Goal: Check status: Check status

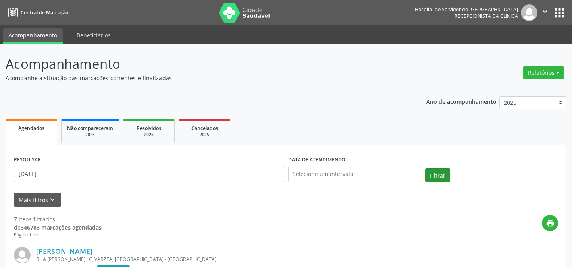
type input "[DATE]"
click at [434, 170] on button "Filtrar" at bounding box center [437, 174] width 25 height 13
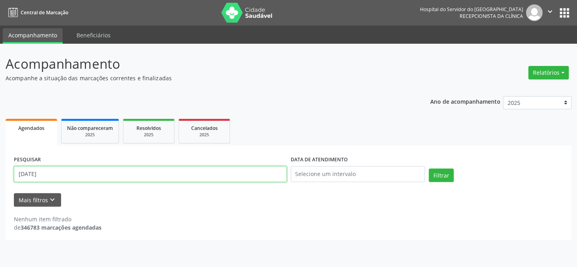
drag, startPoint x: 0, startPoint y: 183, endPoint x: 0, endPoint y: 192, distance: 8.7
click at [0, 192] on div "Acompanhamento Acompanhe a situação das marcações correntes e finalizadas Relat…" at bounding box center [288, 155] width 577 height 223
click at [429, 168] on button "Filtrar" at bounding box center [441, 174] width 25 height 13
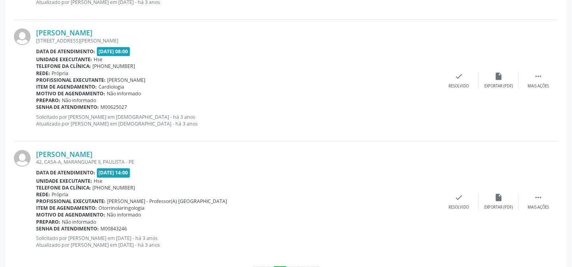
scroll to position [1824, 0]
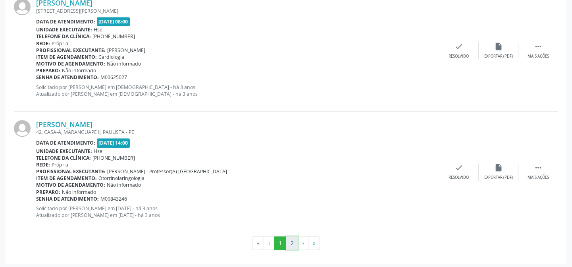
click at [291, 240] on button "2" at bounding box center [292, 242] width 12 height 13
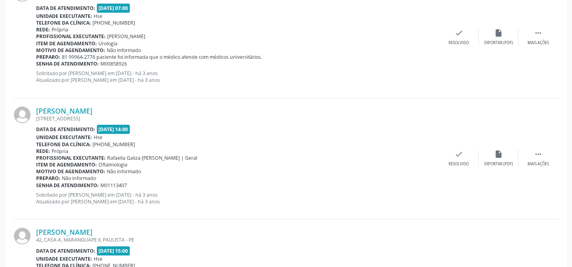
scroll to position [0, 0]
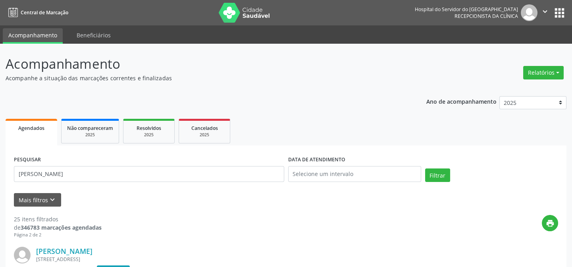
click at [536, 12] on img at bounding box center [529, 12] width 17 height 17
click at [546, 10] on icon "" at bounding box center [545, 11] width 9 height 9
click at [530, 46] on link "Sair" at bounding box center [524, 48] width 55 height 11
drag, startPoint x: 110, startPoint y: 155, endPoint x: 97, endPoint y: 173, distance: 22.0
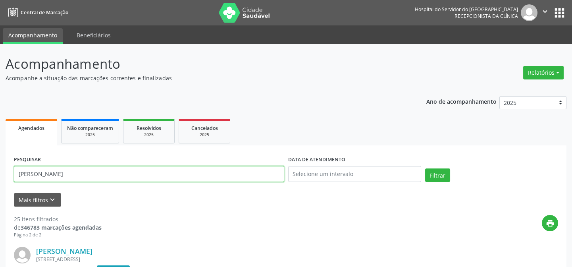
click at [97, 173] on input "[PERSON_NAME]" at bounding box center [149, 174] width 270 height 16
type input "j"
type input "03812684462"
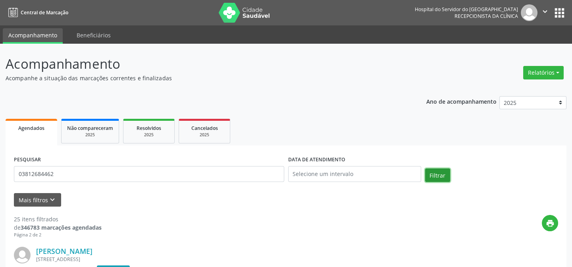
click at [437, 174] on button "Filtrar" at bounding box center [437, 174] width 25 height 13
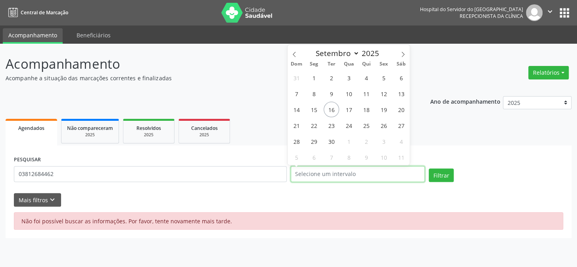
click at [359, 177] on input "text" at bounding box center [358, 174] width 135 height 16
click at [332, 106] on span "16" at bounding box center [331, 109] width 15 height 15
type input "[DATE]"
click at [332, 106] on span "16" at bounding box center [331, 109] width 15 height 15
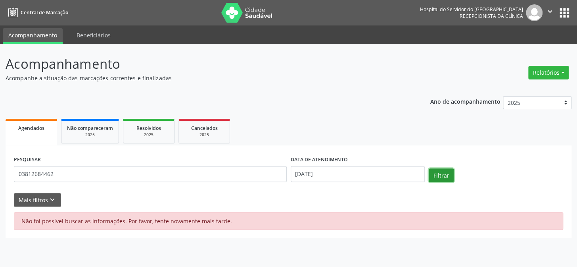
click at [441, 175] on button "Filtrar" at bounding box center [441, 174] width 25 height 13
drag, startPoint x: 437, startPoint y: 173, endPoint x: 423, endPoint y: 173, distance: 13.9
click at [437, 174] on button "Filtrar" at bounding box center [441, 174] width 25 height 13
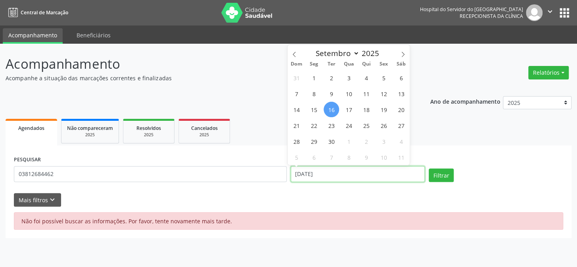
drag, startPoint x: 333, startPoint y: 177, endPoint x: 278, endPoint y: 178, distance: 55.6
click at [278, 178] on div "PESQUISAR 03812684462 DATA DE ATENDIMENTO [DATE] Filtrar" at bounding box center [289, 171] width 554 height 34
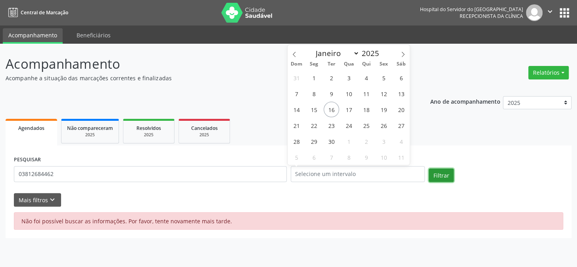
click at [448, 181] on button "Filtrar" at bounding box center [441, 174] width 25 height 13
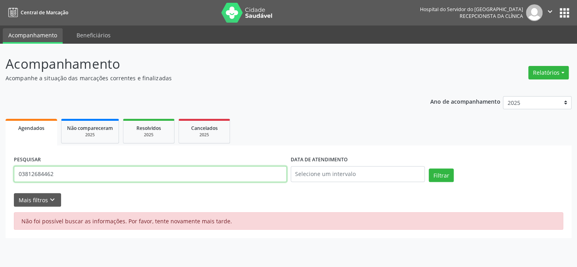
click at [64, 175] on input "03812684462" at bounding box center [150, 174] width 273 height 16
type input "0"
type input "[PERSON_NAME]"
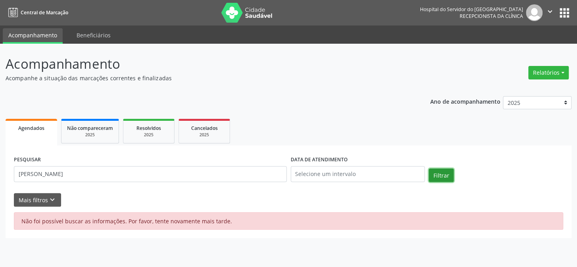
click at [436, 175] on button "Filtrar" at bounding box center [441, 174] width 25 height 13
click at [351, 173] on input "text" at bounding box center [358, 174] width 135 height 16
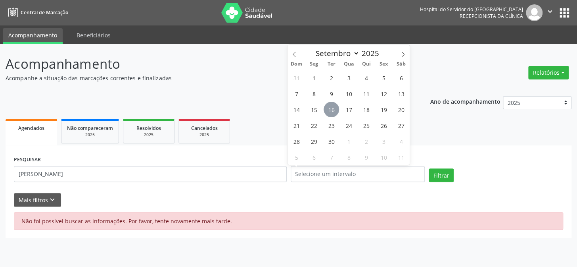
click at [332, 112] on span "16" at bounding box center [331, 109] width 15 height 15
type input "[DATE]"
click at [331, 112] on span "16" at bounding box center [331, 109] width 15 height 15
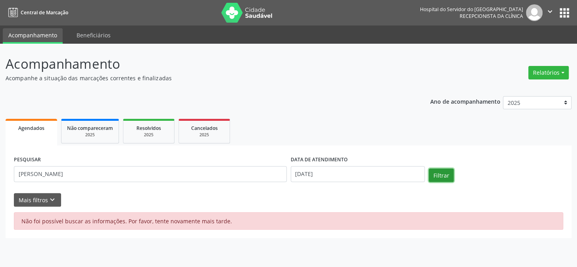
click at [431, 175] on button "Filtrar" at bounding box center [441, 174] width 25 height 13
